Goal: Information Seeking & Learning: Check status

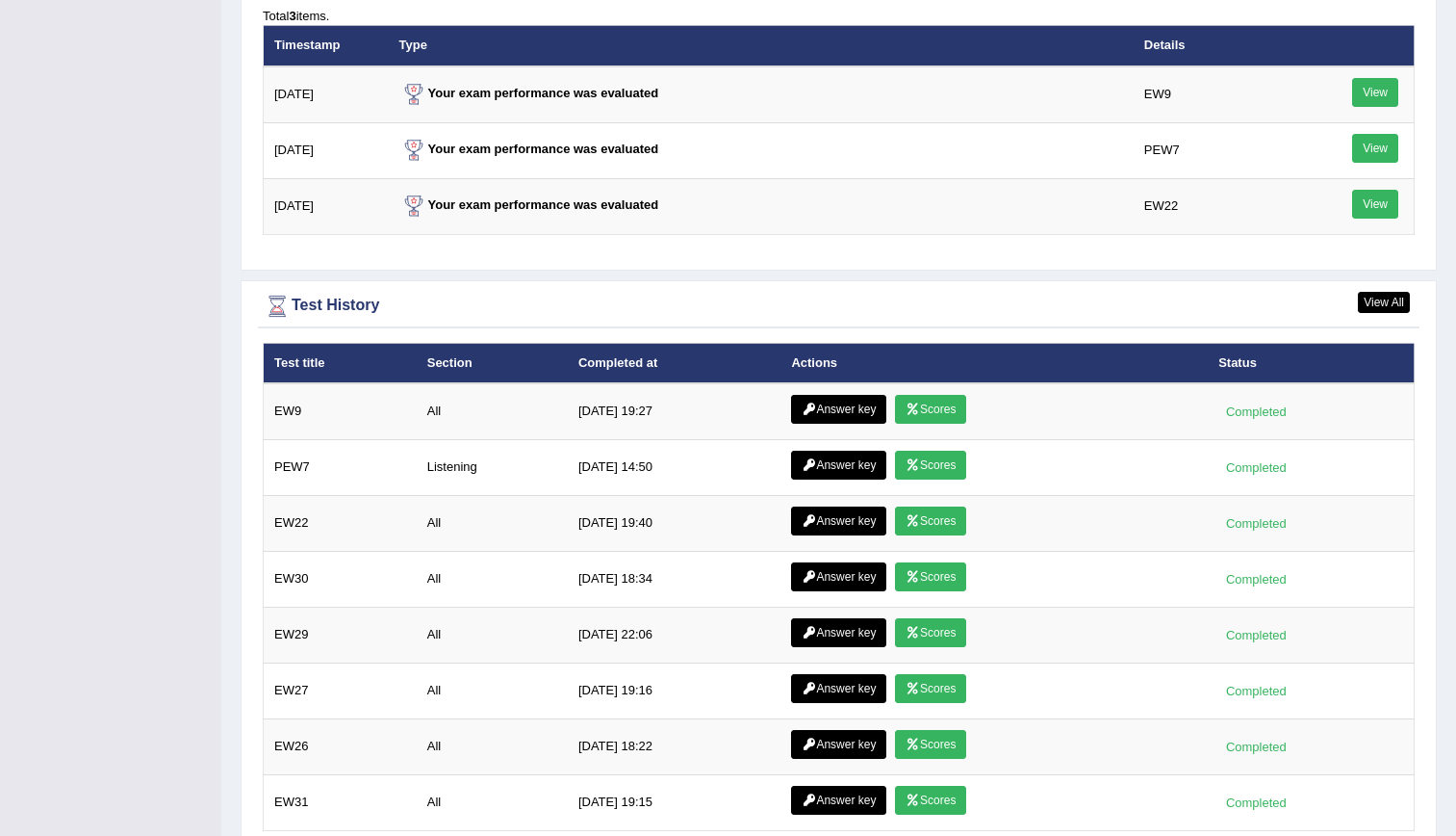
scroll to position [2578, 0]
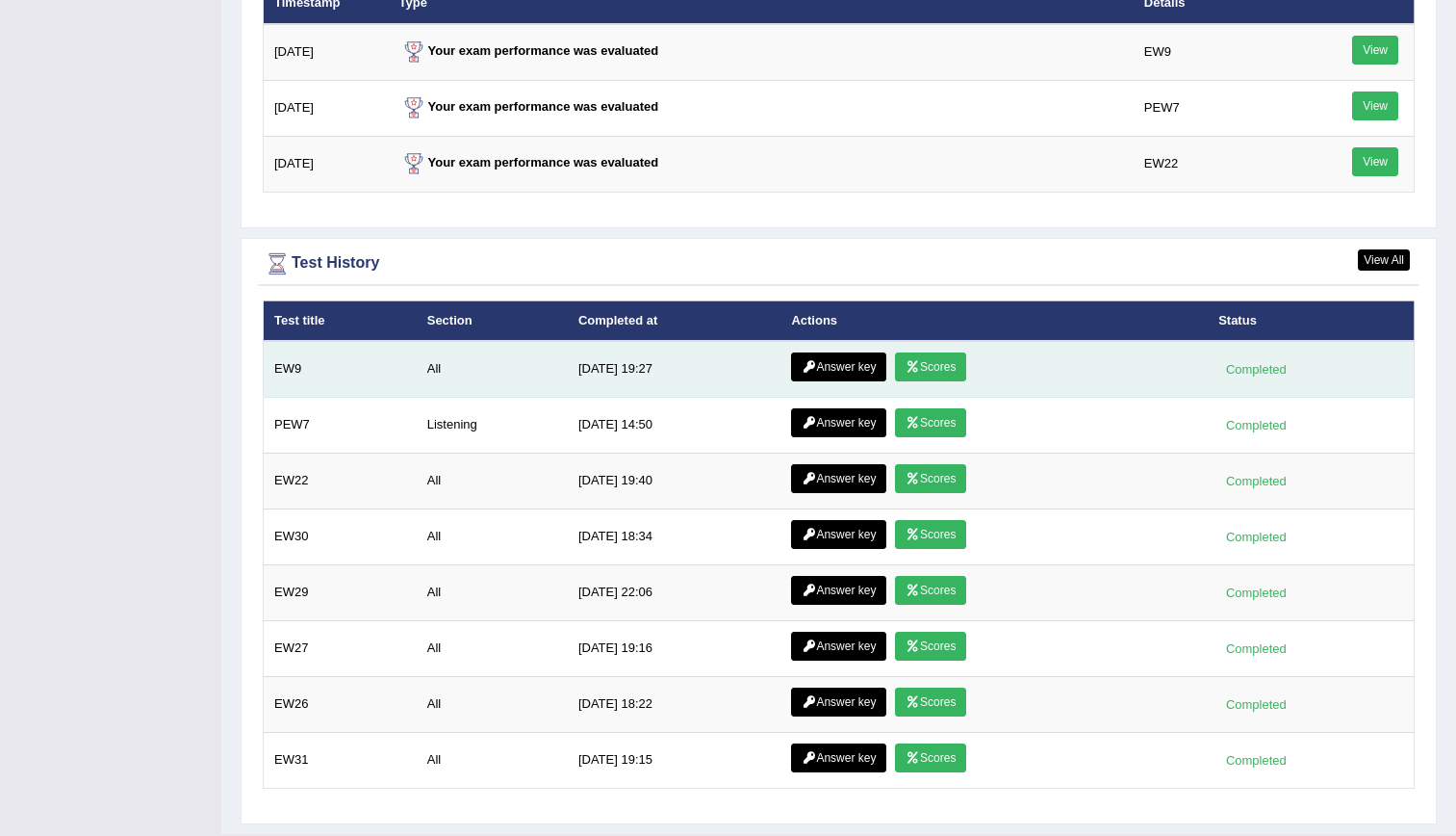
click at [830, 363] on link "Answer key" at bounding box center [839, 367] width 96 height 29
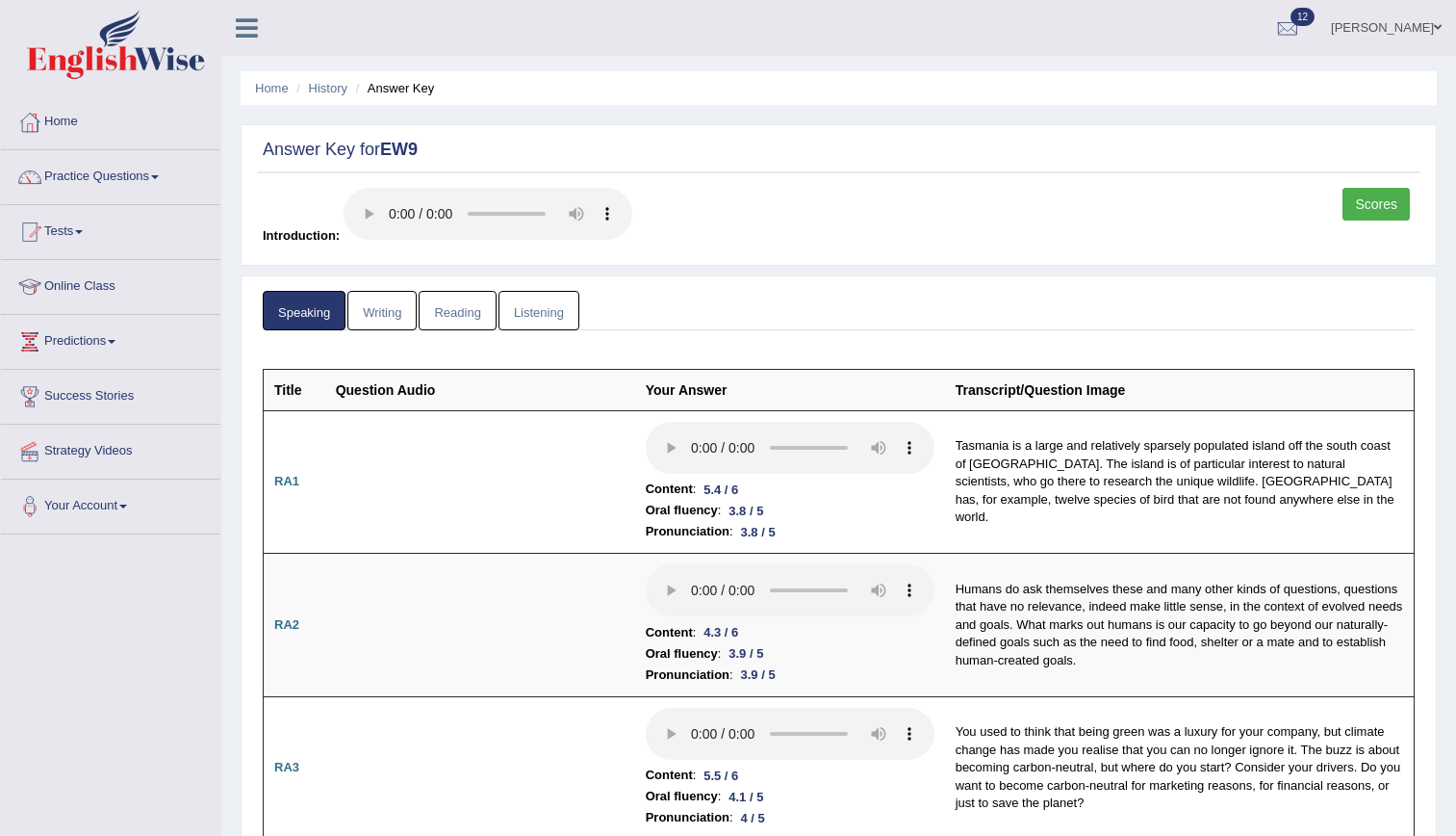
click at [536, 309] on link "Listening" at bounding box center [538, 310] width 81 height 39
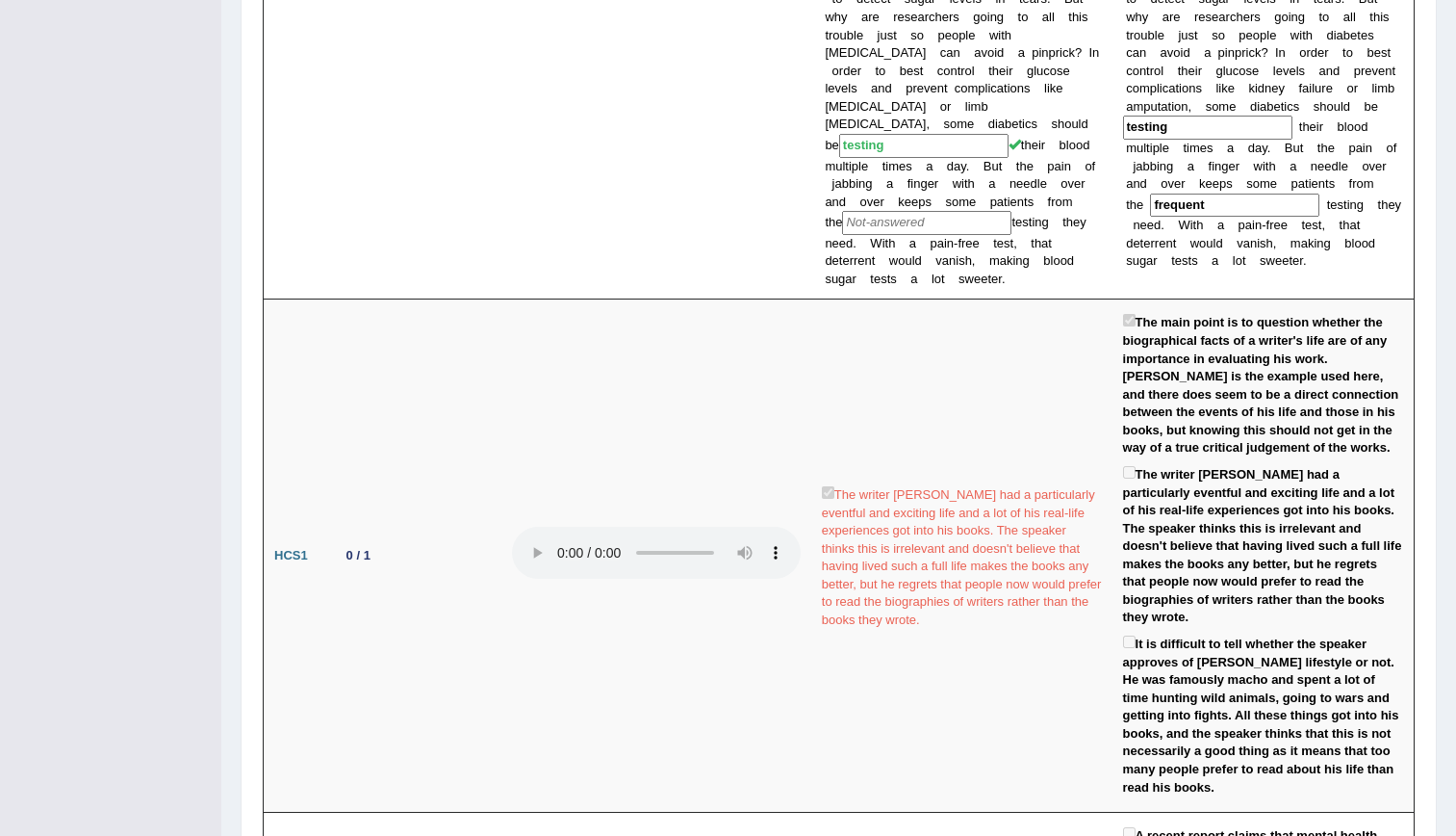
scroll to position [84, 0]
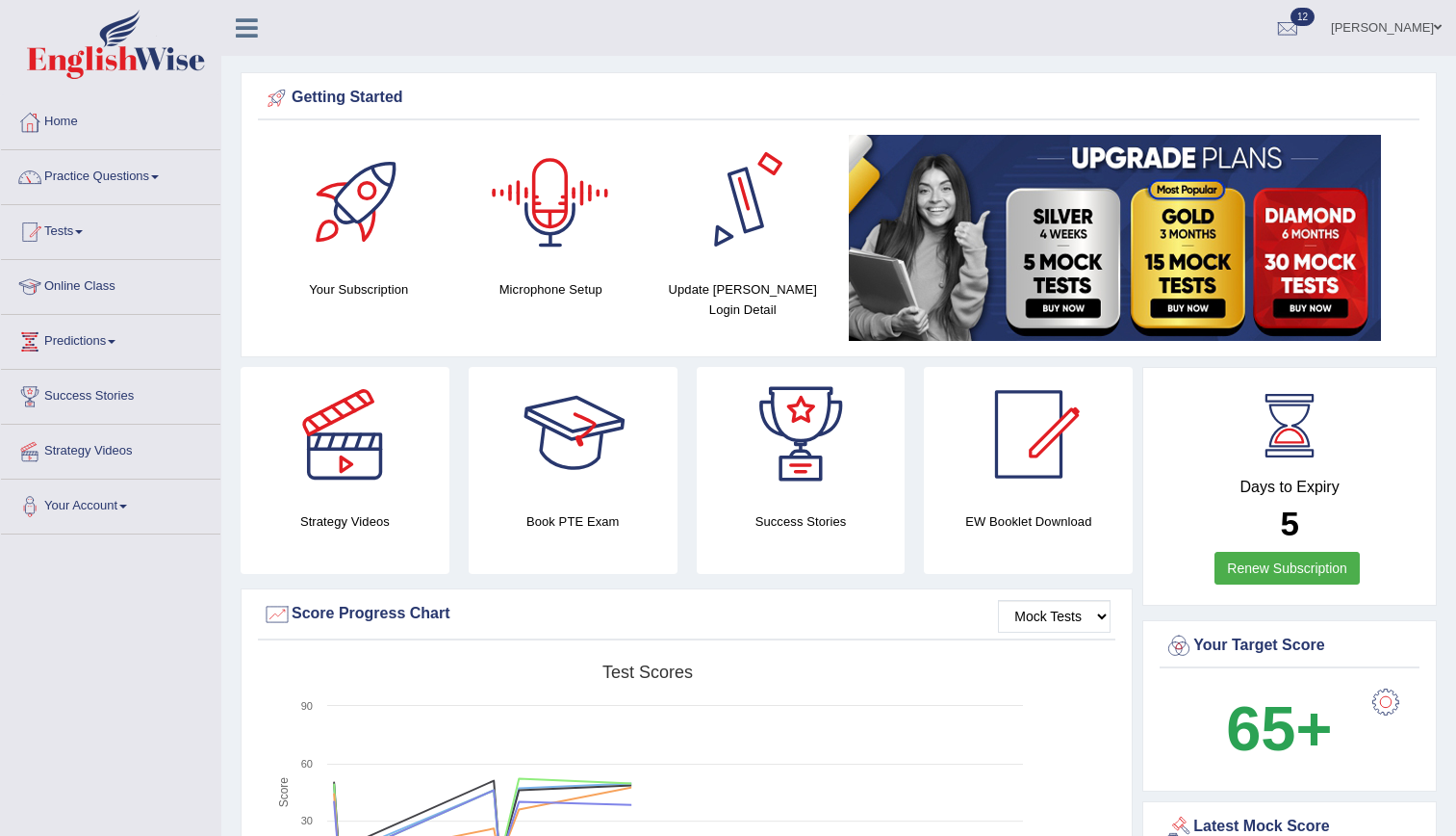
scroll to position [2443, 0]
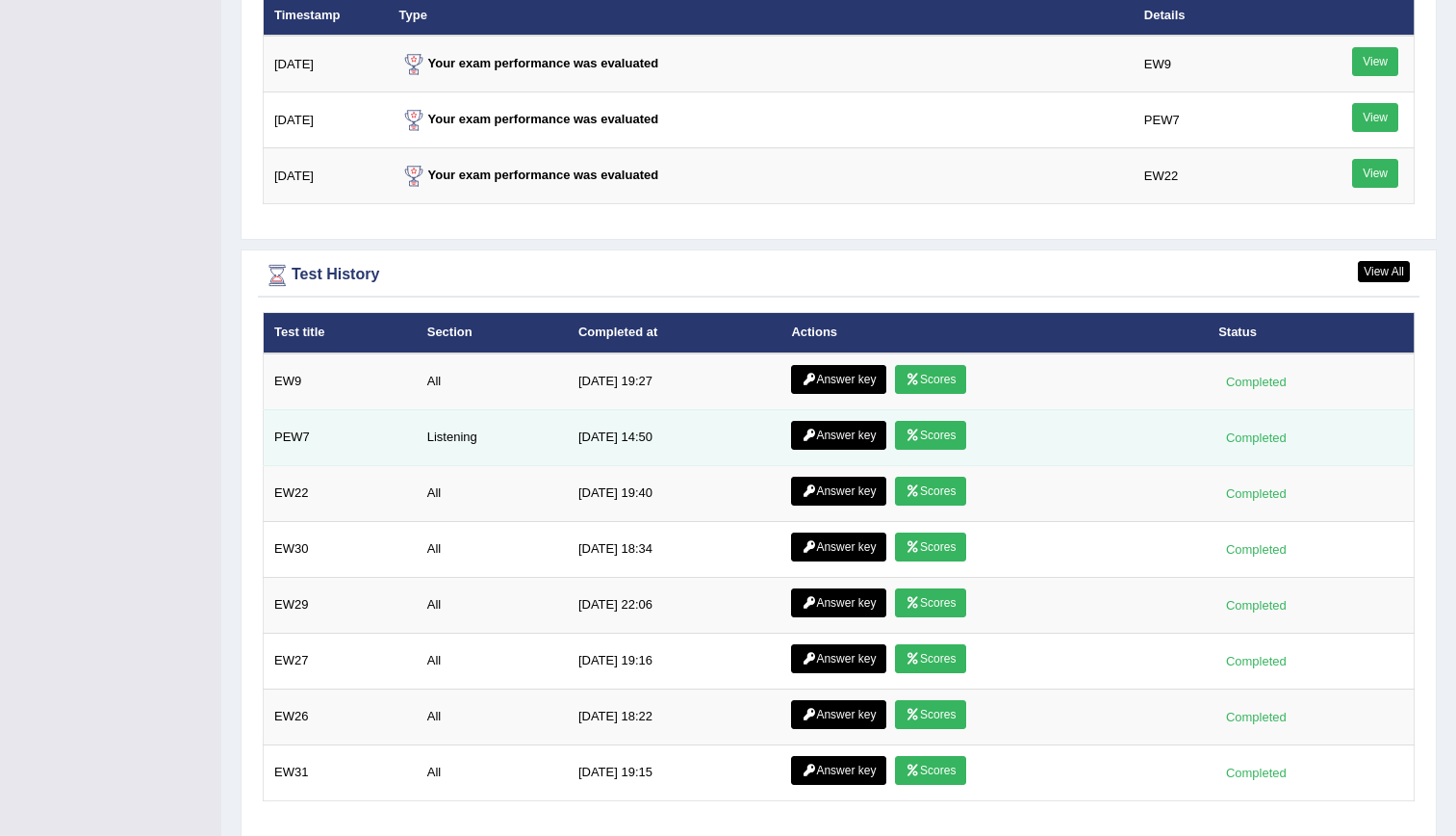
click at [943, 443] on link "Scores" at bounding box center [930, 435] width 71 height 29
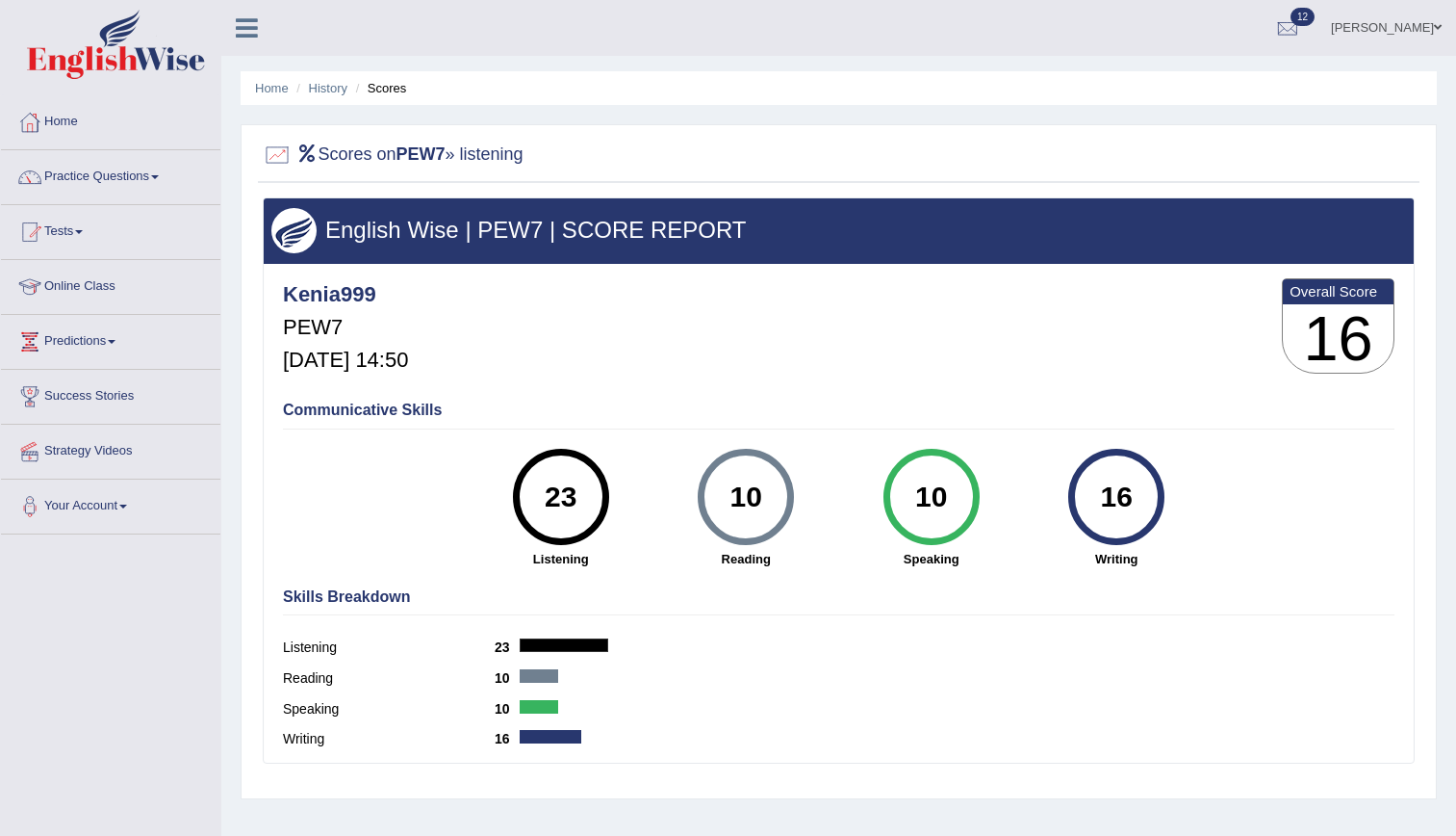
click at [408, 319] on h5 "PEW7" at bounding box center [345, 328] width 125 height 23
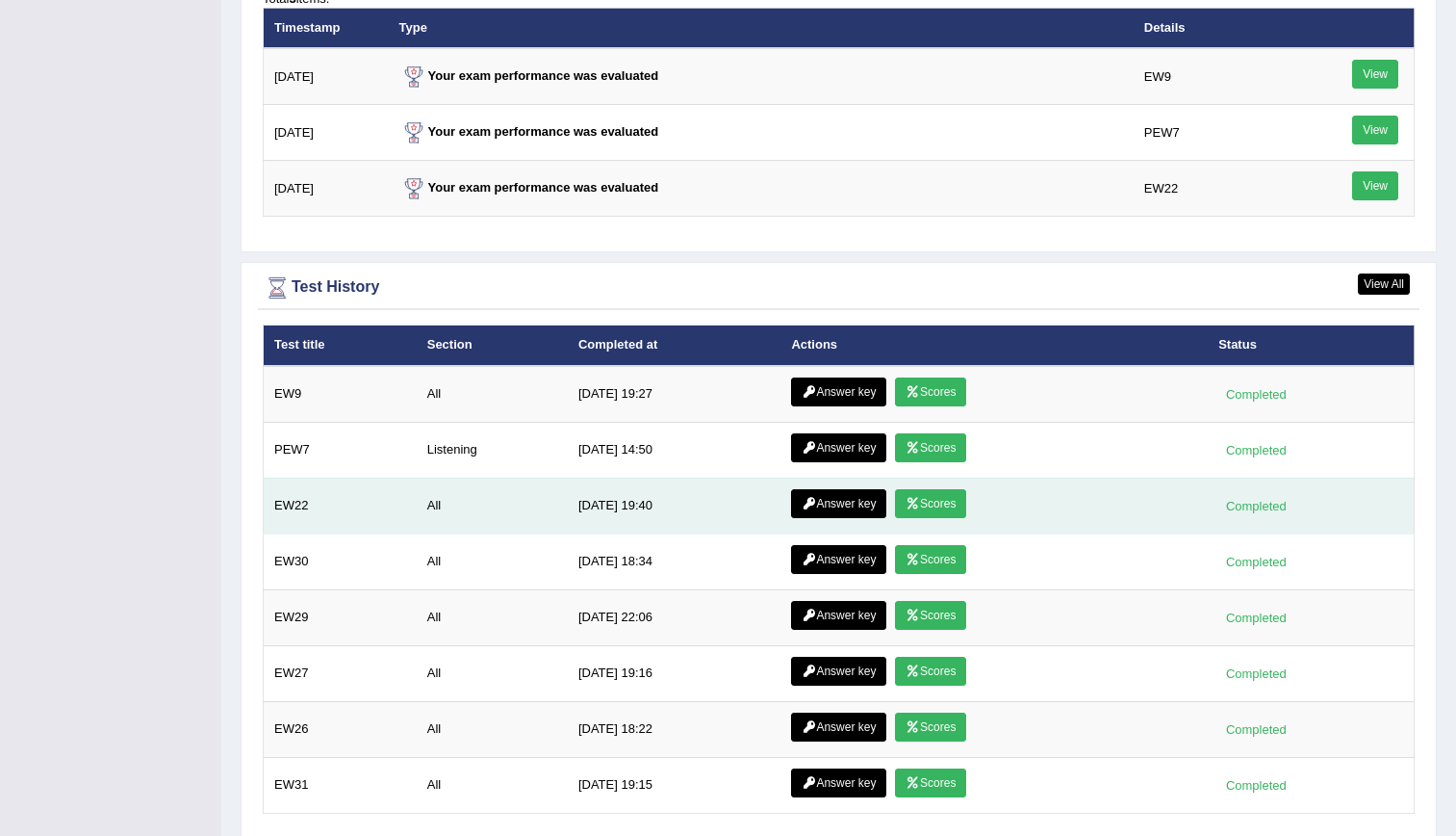
click at [934, 503] on link "Scores" at bounding box center [930, 503] width 71 height 29
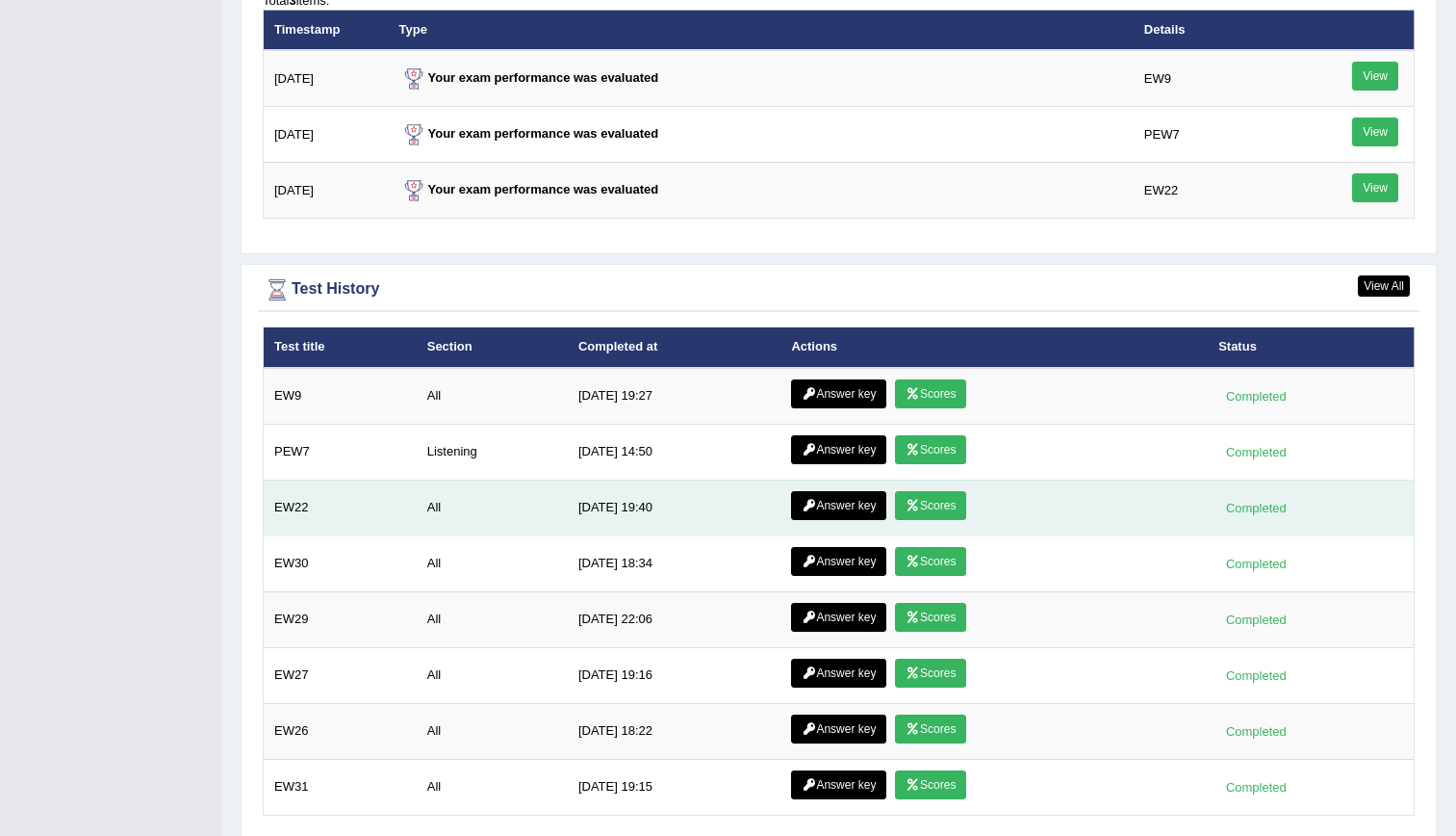
click at [825, 513] on link "Answer key" at bounding box center [839, 505] width 96 height 29
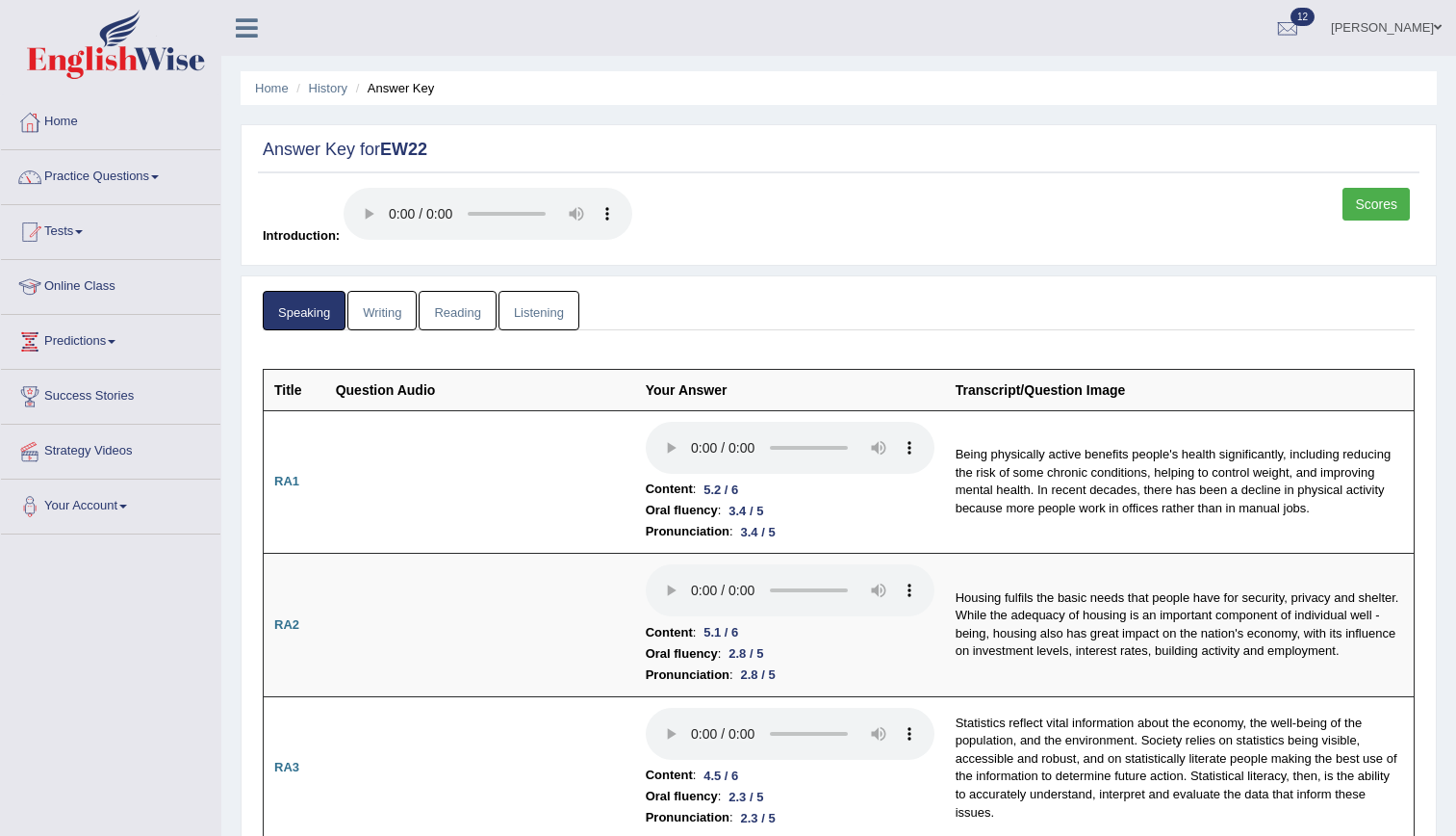
click at [544, 307] on link "Listening" at bounding box center [538, 310] width 81 height 39
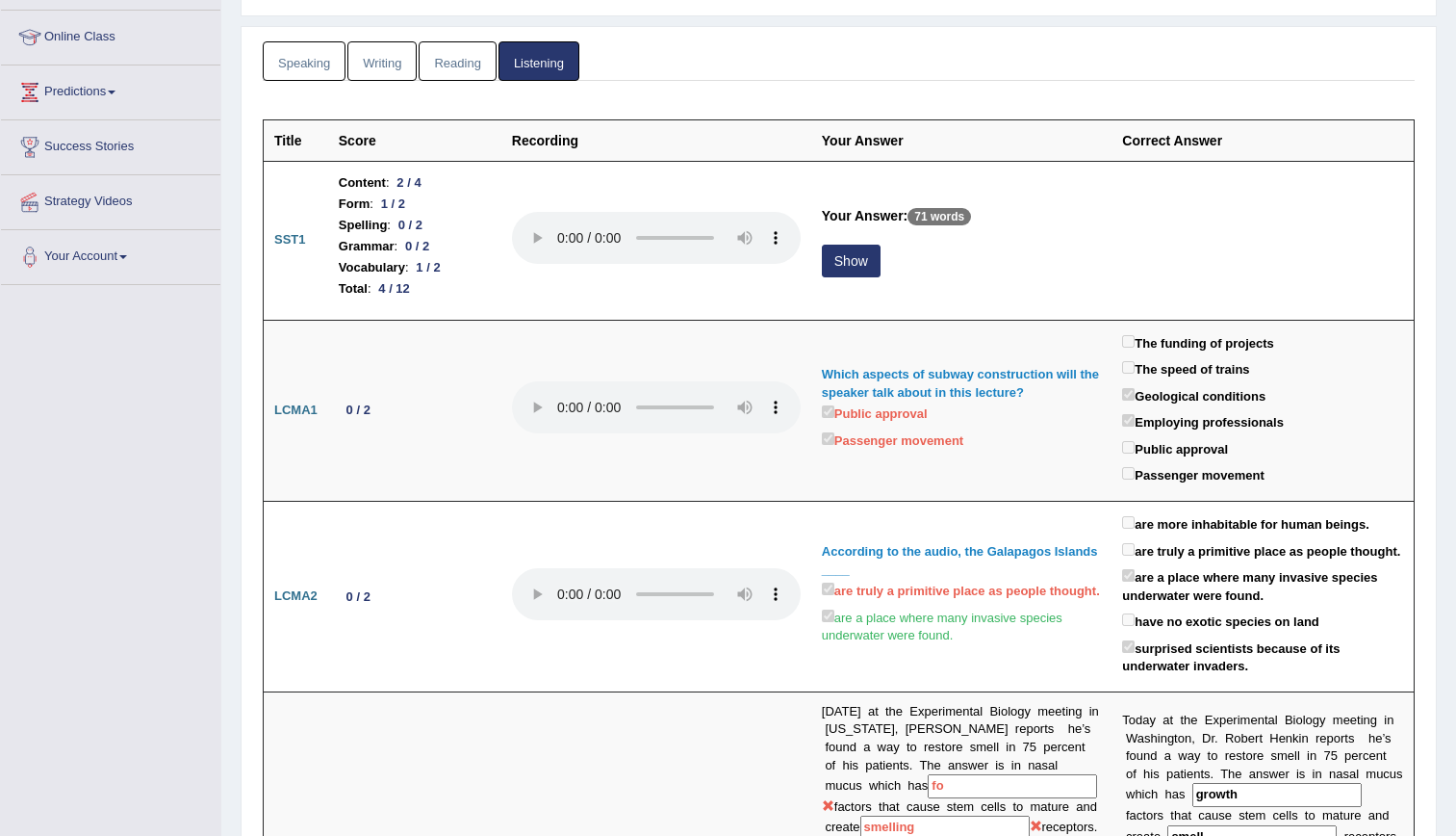
scroll to position [235, 0]
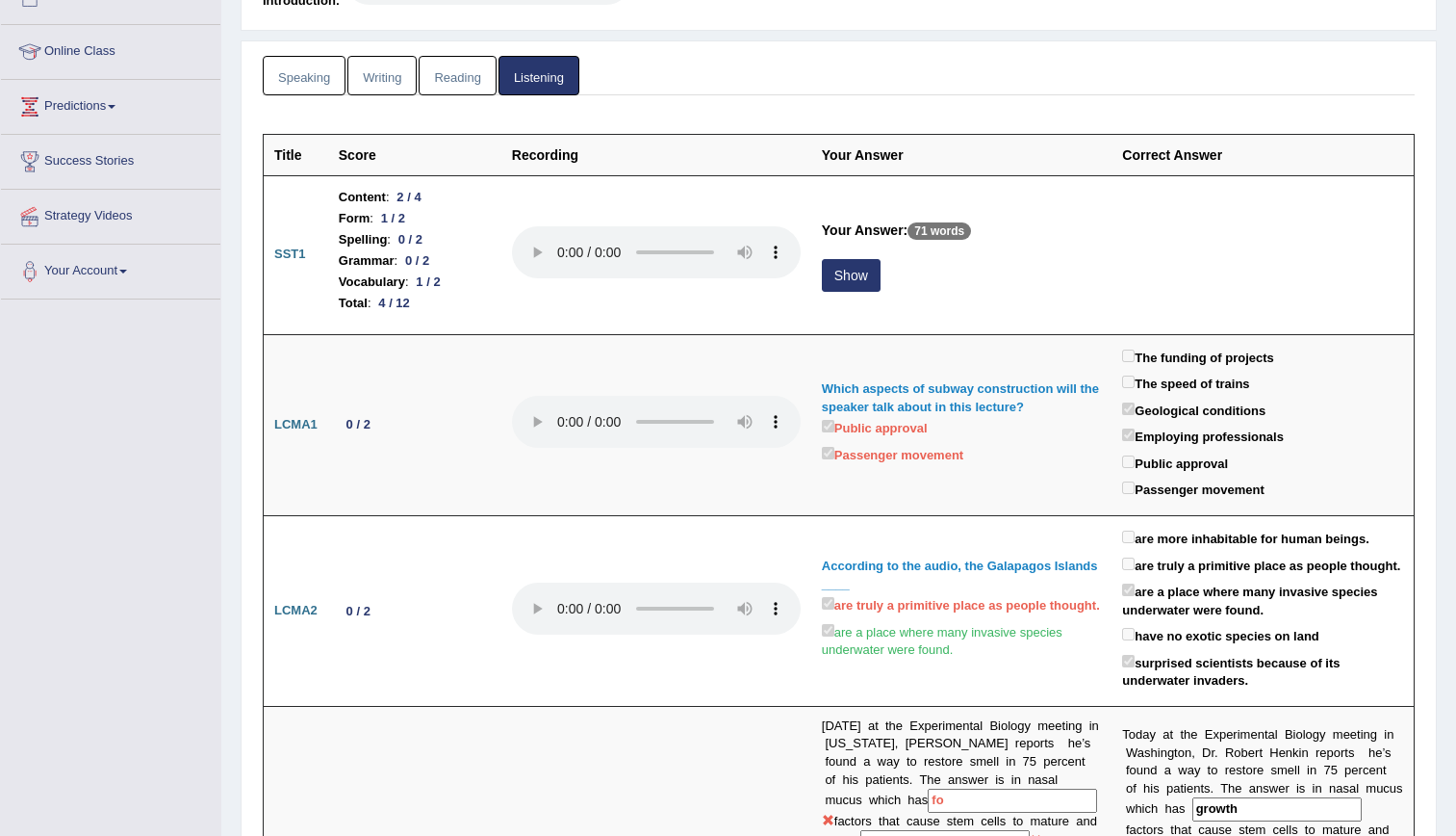
click at [476, 64] on link "Reading" at bounding box center [456, 75] width 77 height 39
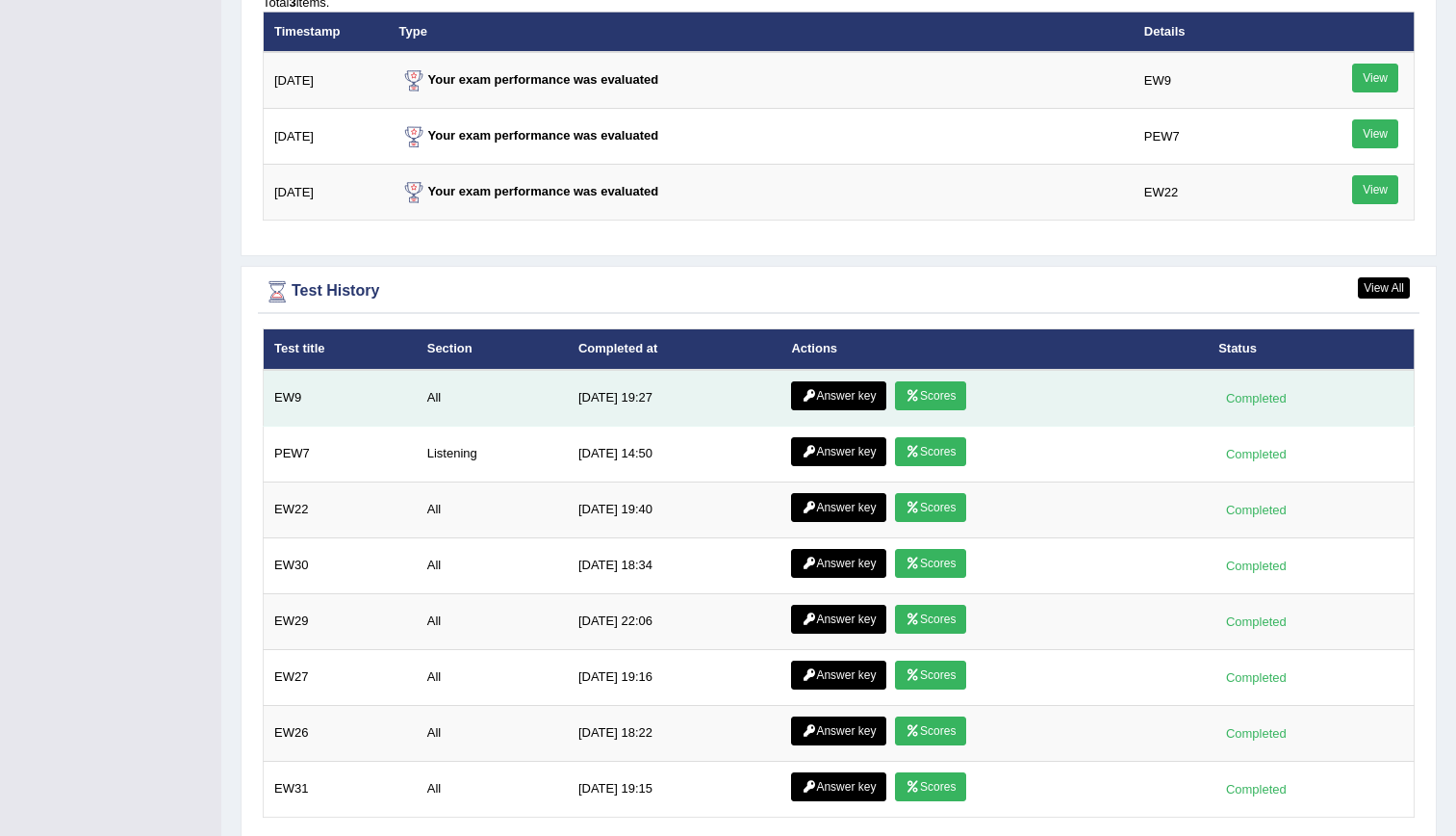
click at [839, 387] on link "Answer key" at bounding box center [839, 396] width 96 height 29
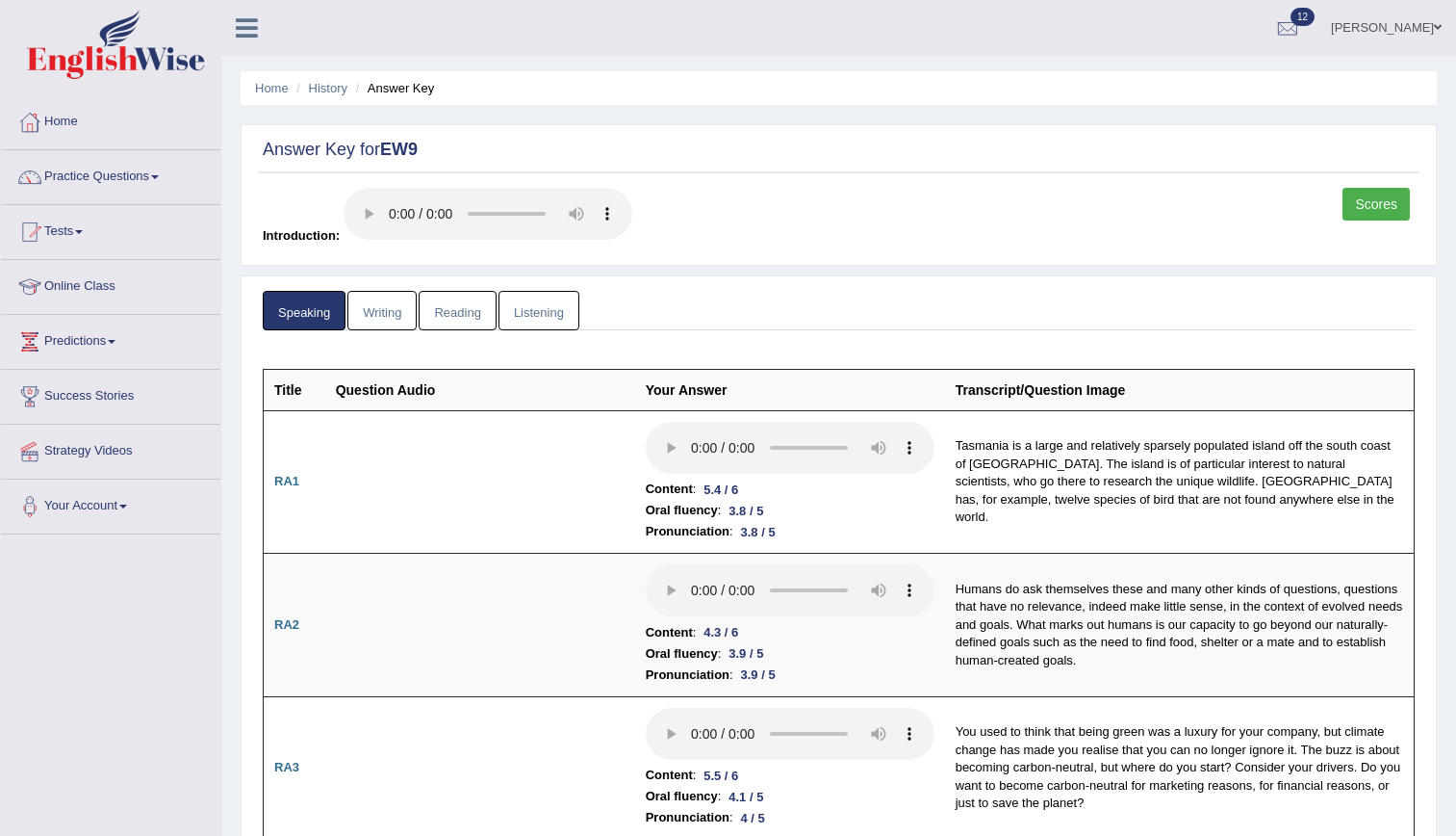
click at [446, 323] on link "Reading" at bounding box center [456, 310] width 77 height 39
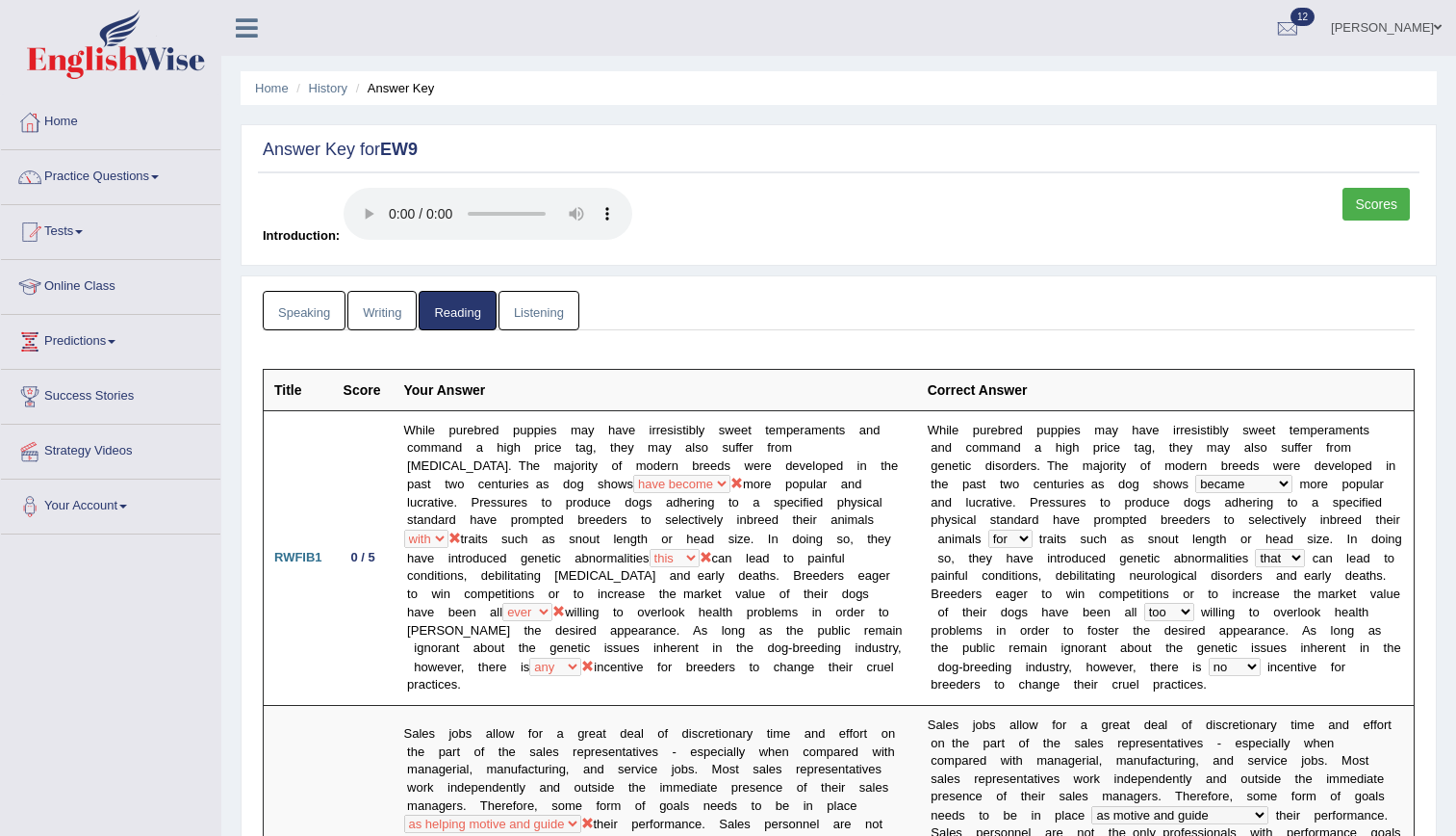
click at [544, 326] on link "Listening" at bounding box center [538, 310] width 81 height 39
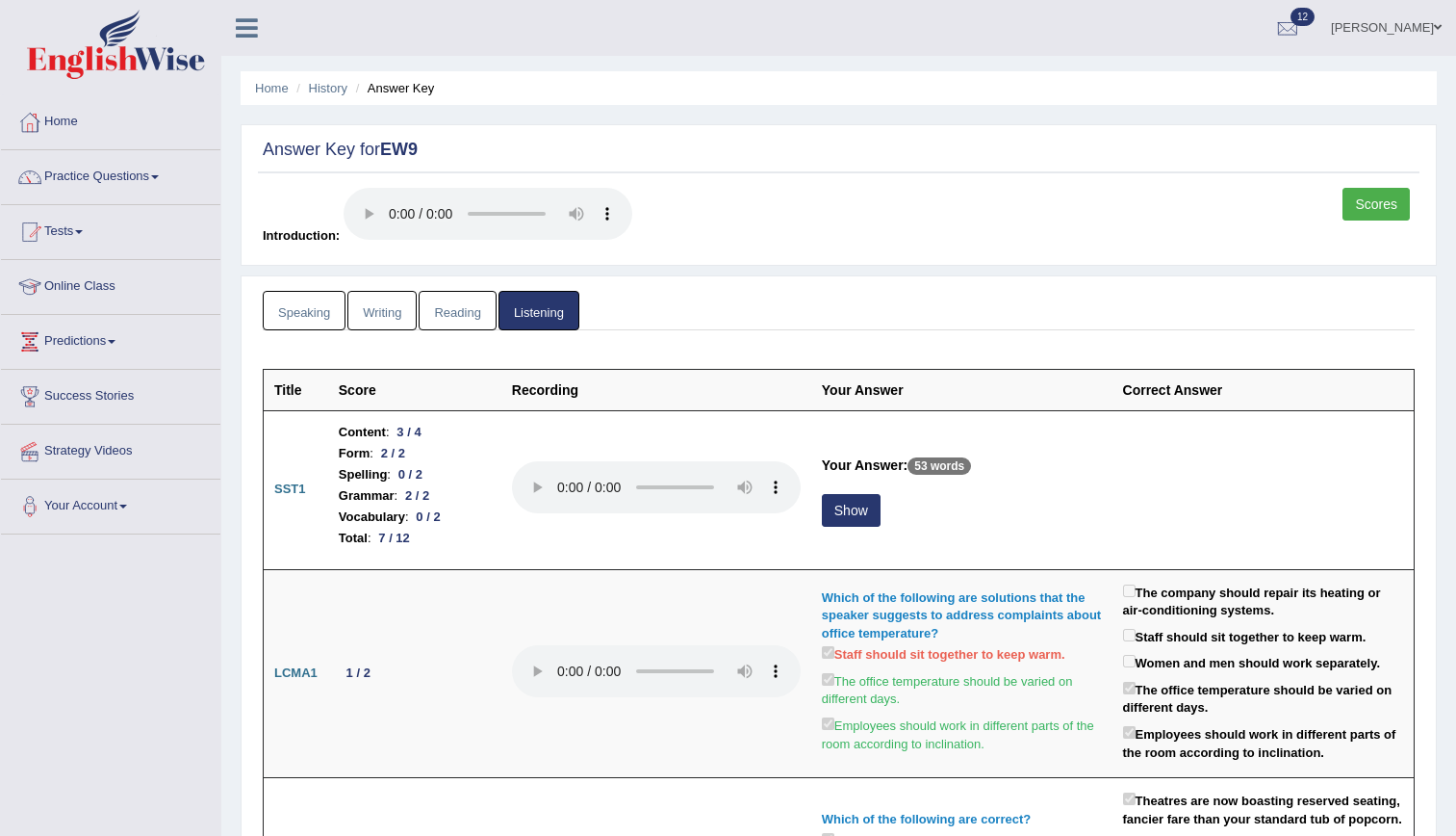
click at [393, 304] on link "Writing" at bounding box center [381, 310] width 69 height 39
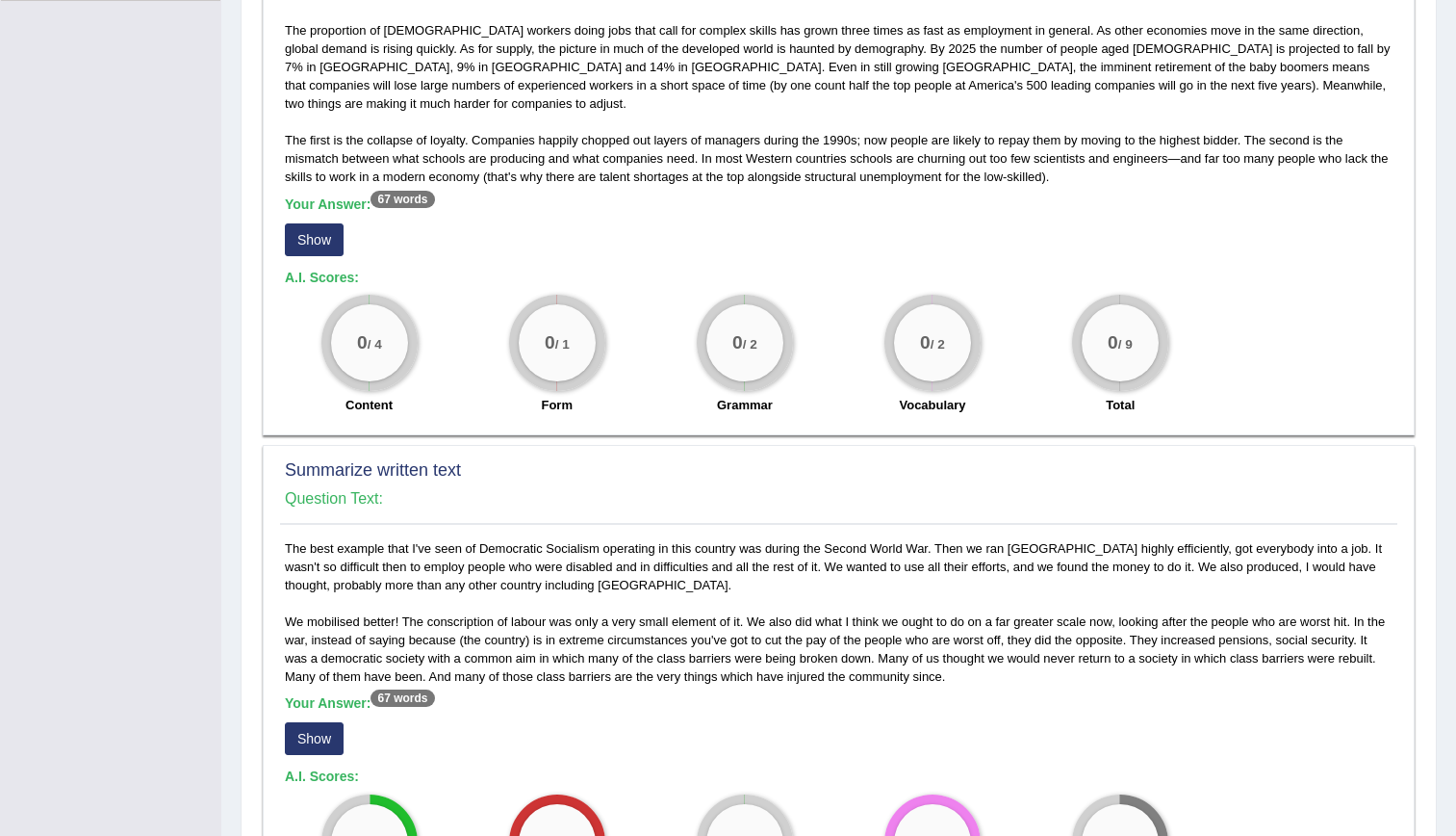
scroll to position [536, 0]
click at [306, 194] on b "Your Answer: 67 words" at bounding box center [360, 202] width 150 height 16
click at [318, 221] on button "Show" at bounding box center [314, 238] width 59 height 33
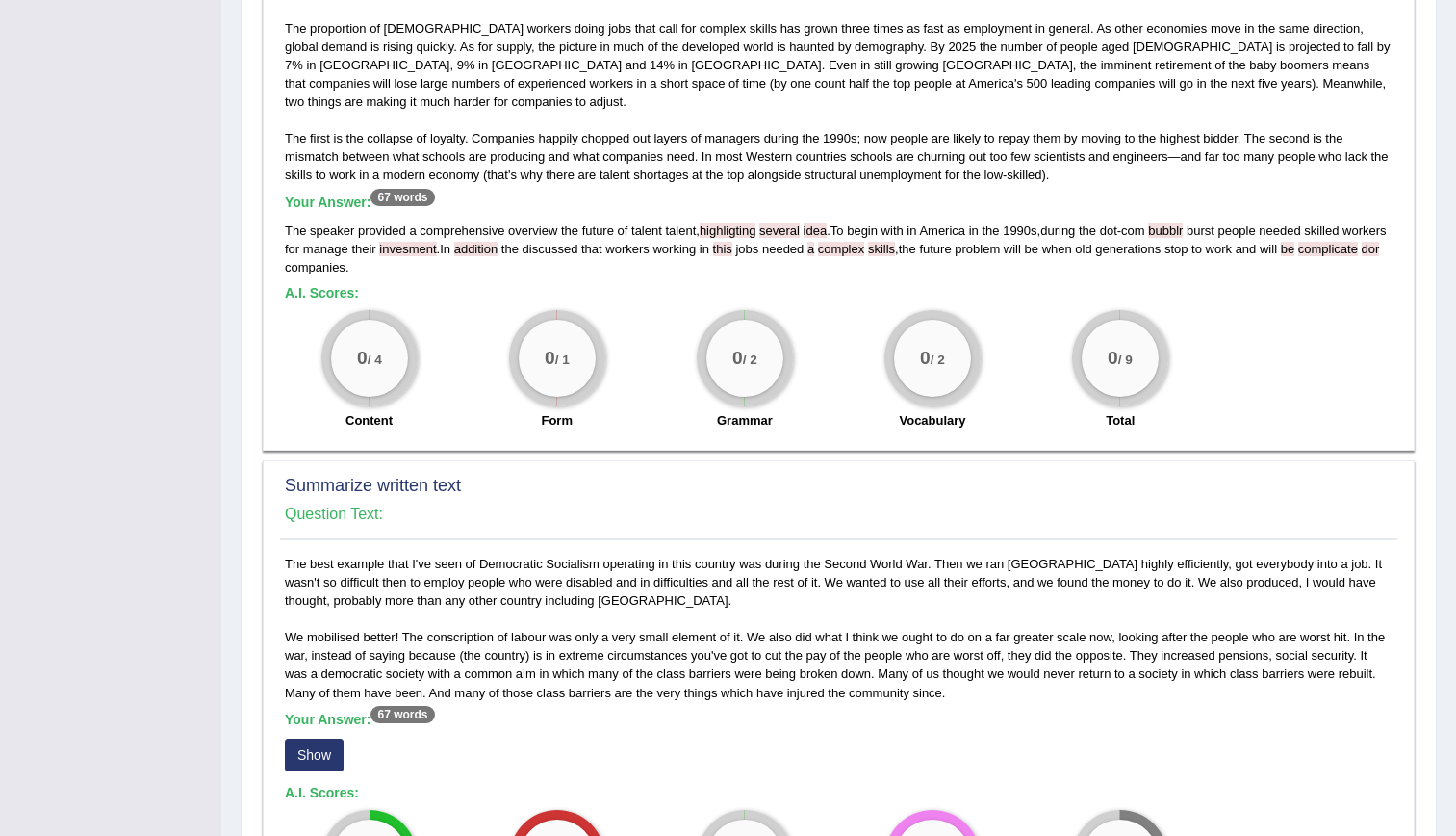
click at [319, 738] on button "Show" at bounding box center [314, 755] width 59 height 33
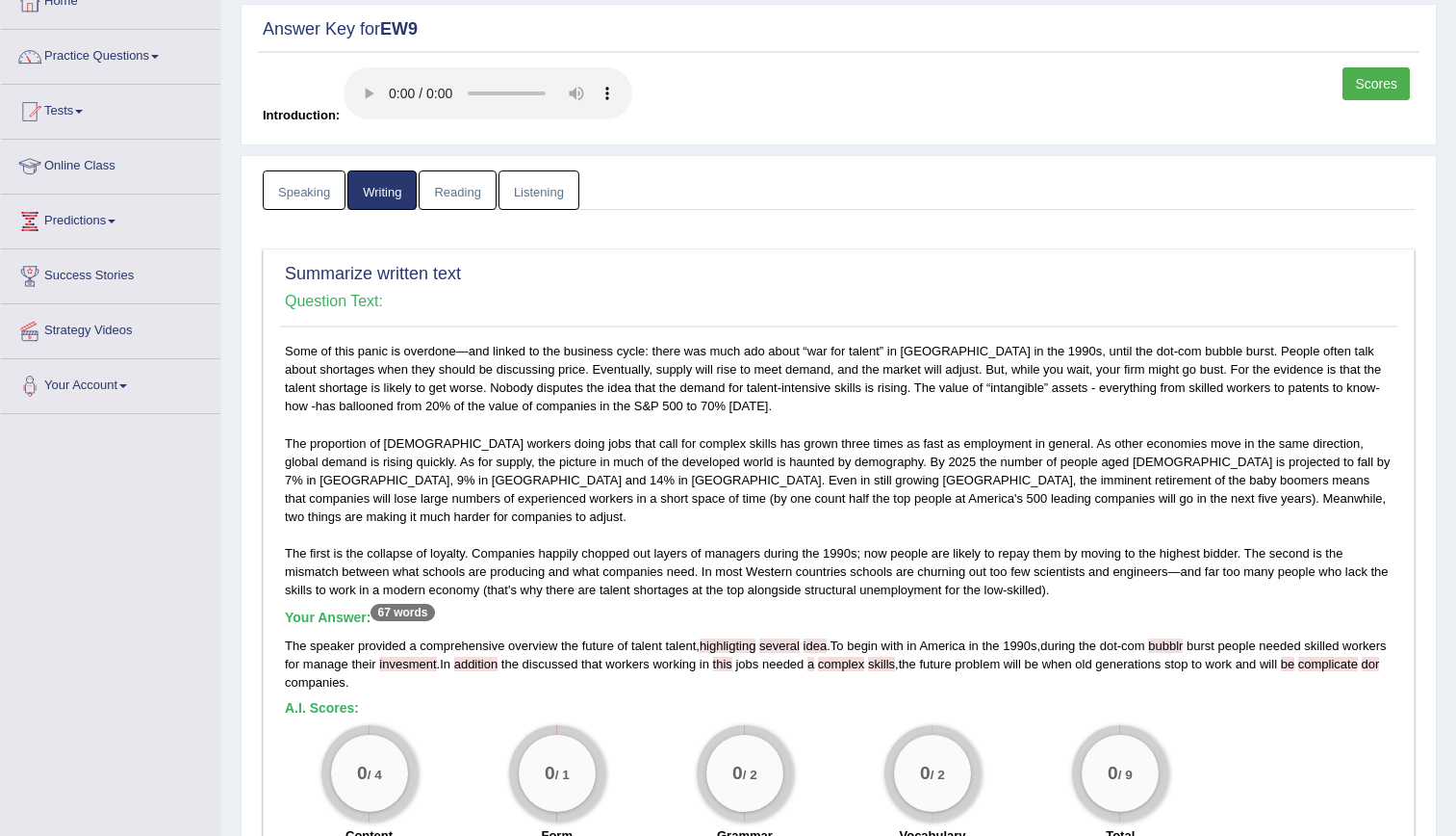
scroll to position [0, 0]
